Goal: Unclear

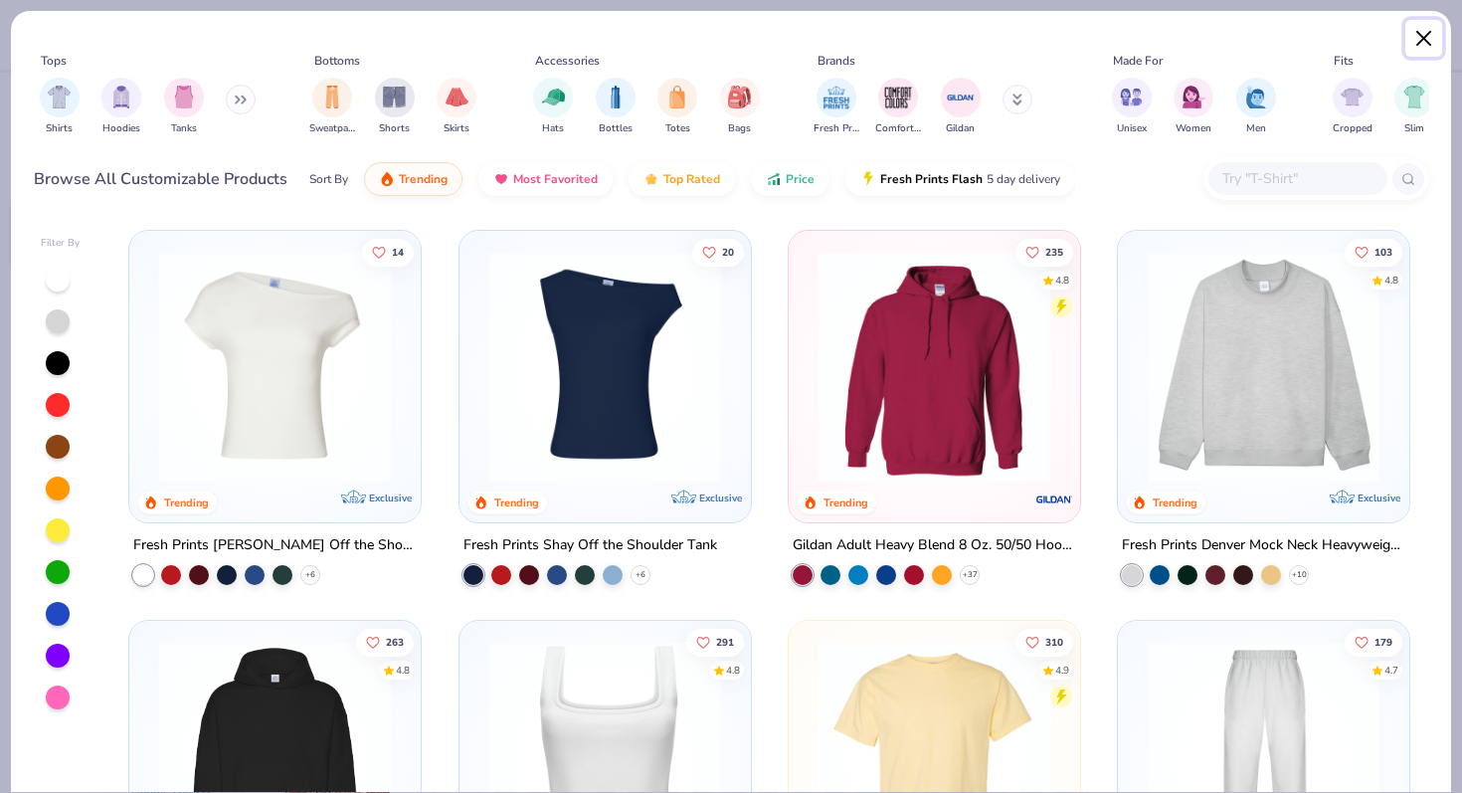
click at [1425, 40] on button "Close" at bounding box center [1424, 39] width 38 height 38
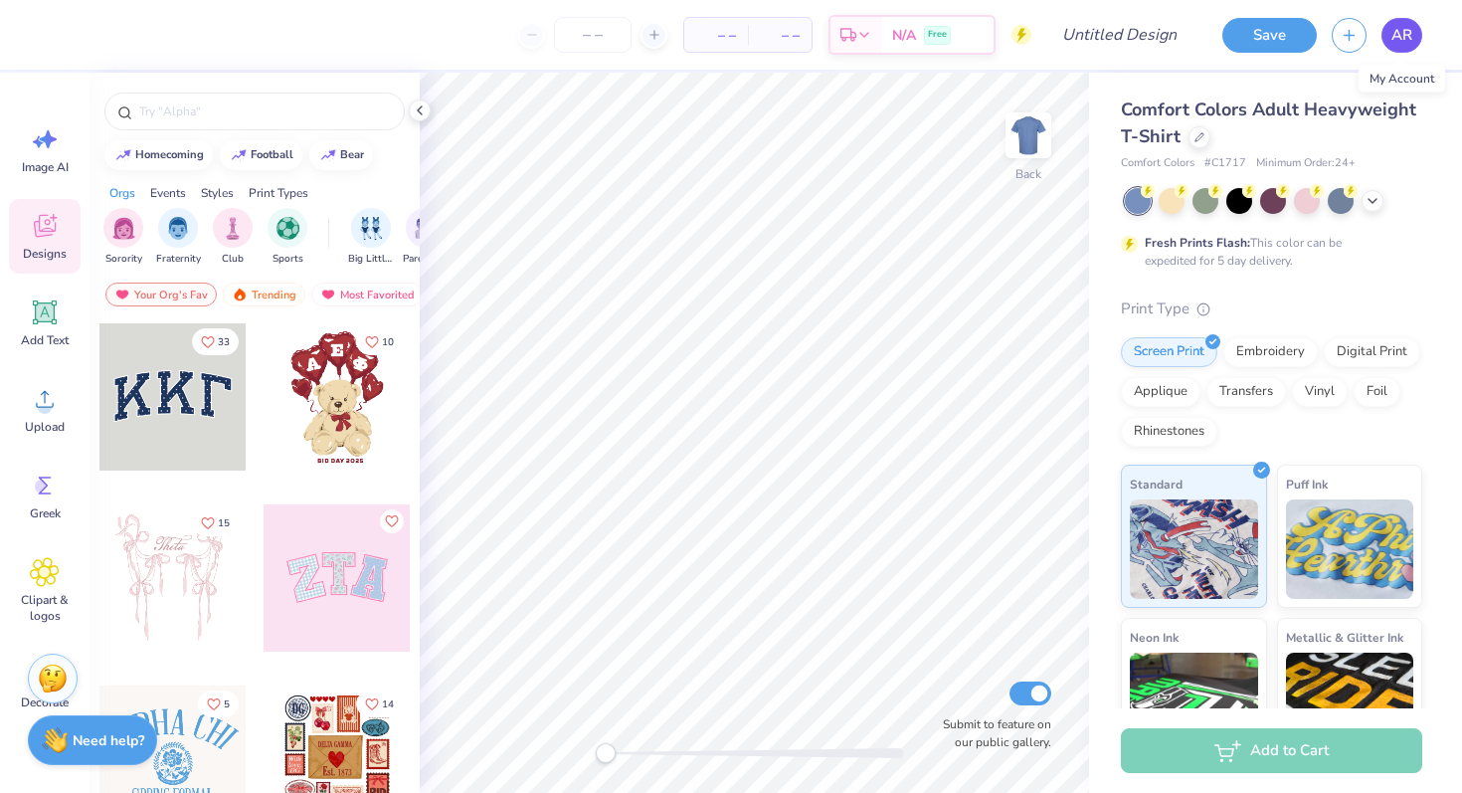
click at [1407, 41] on span "AR" at bounding box center [1401, 35] width 21 height 23
click at [1399, 50] on link "AR" at bounding box center [1401, 35] width 41 height 35
